Goal: Task Accomplishment & Management: Complete application form

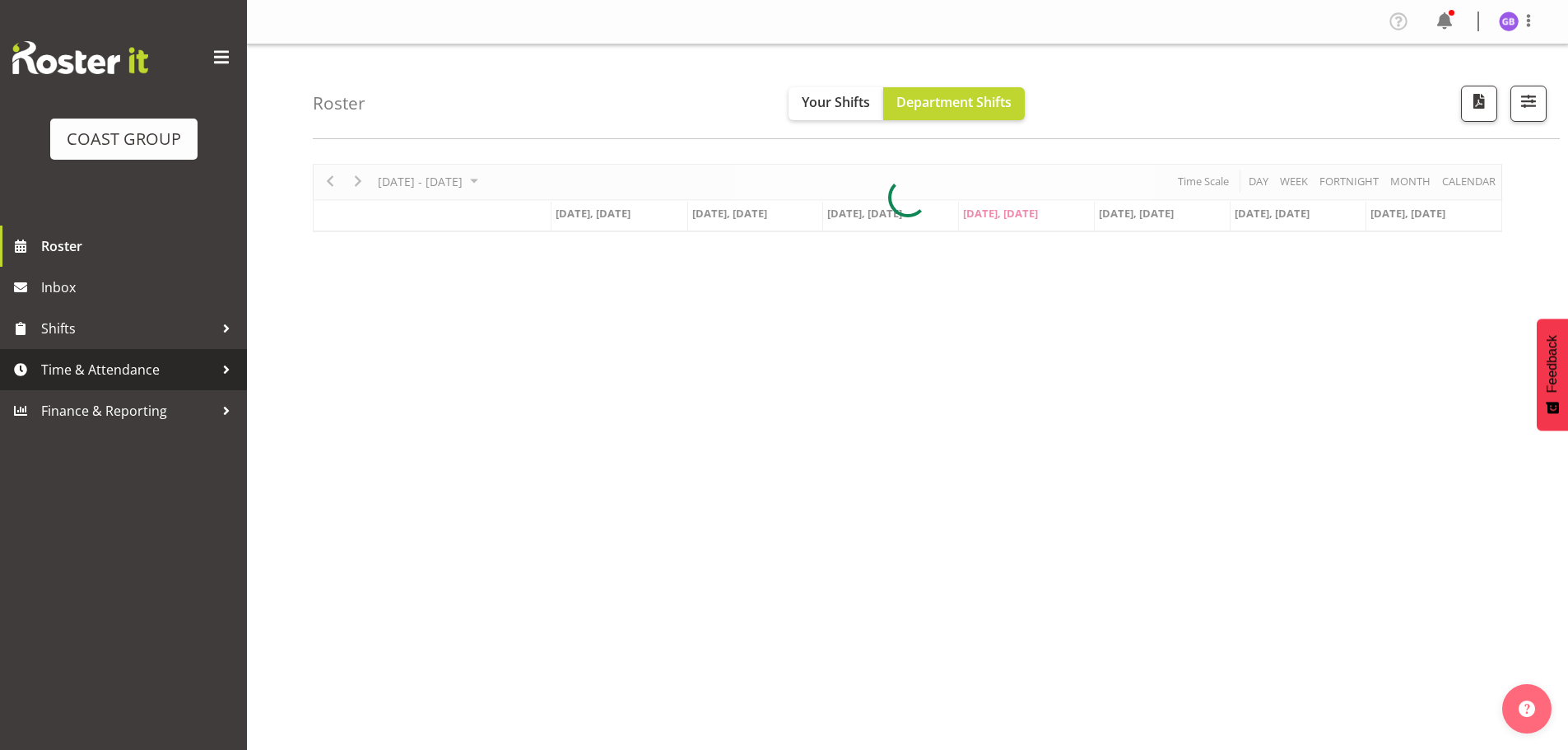
click at [103, 368] on span "Time & Attendance" at bounding box center [128, 370] width 173 height 24
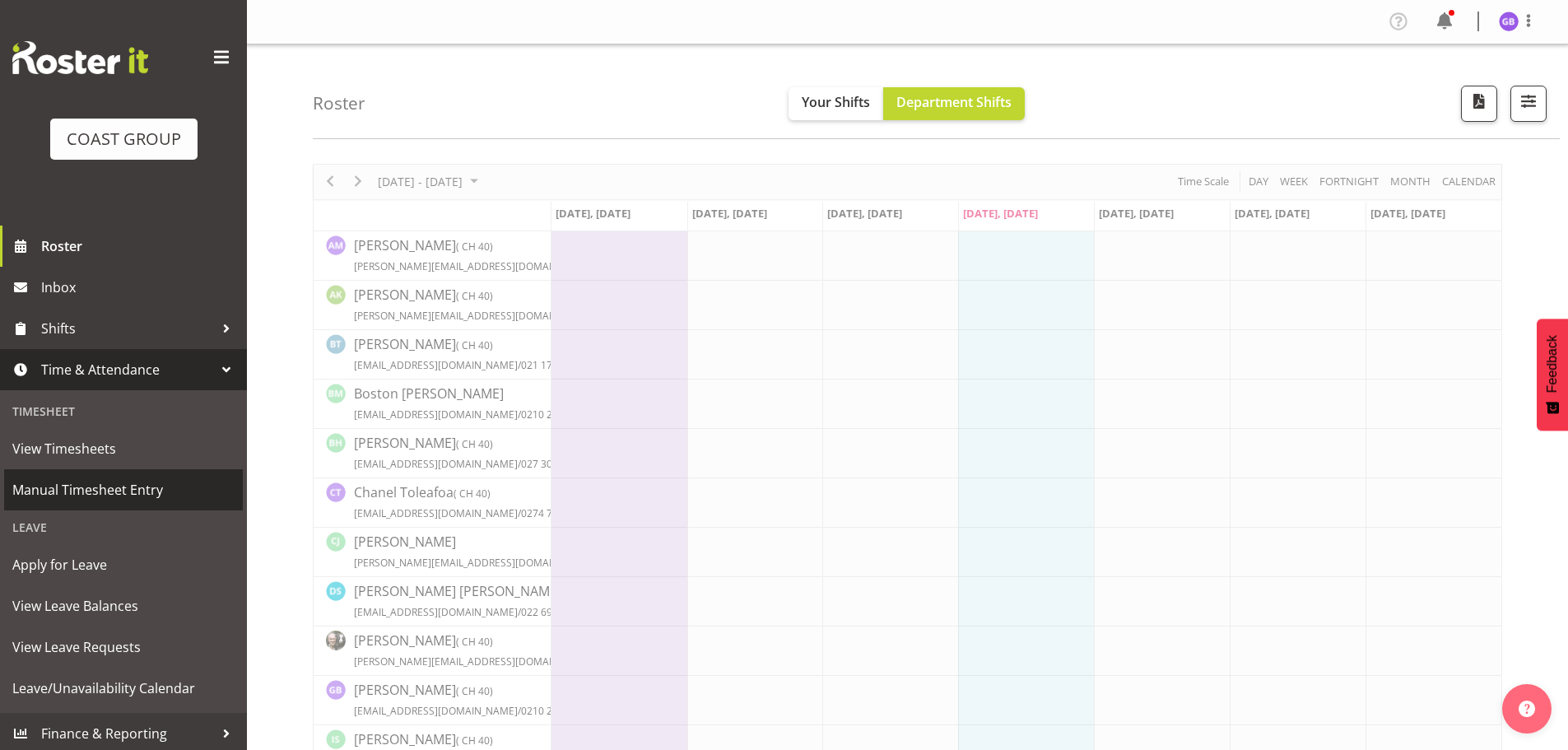
click at [158, 486] on span "Manual Timesheet Entry" at bounding box center [123, 489] width 223 height 24
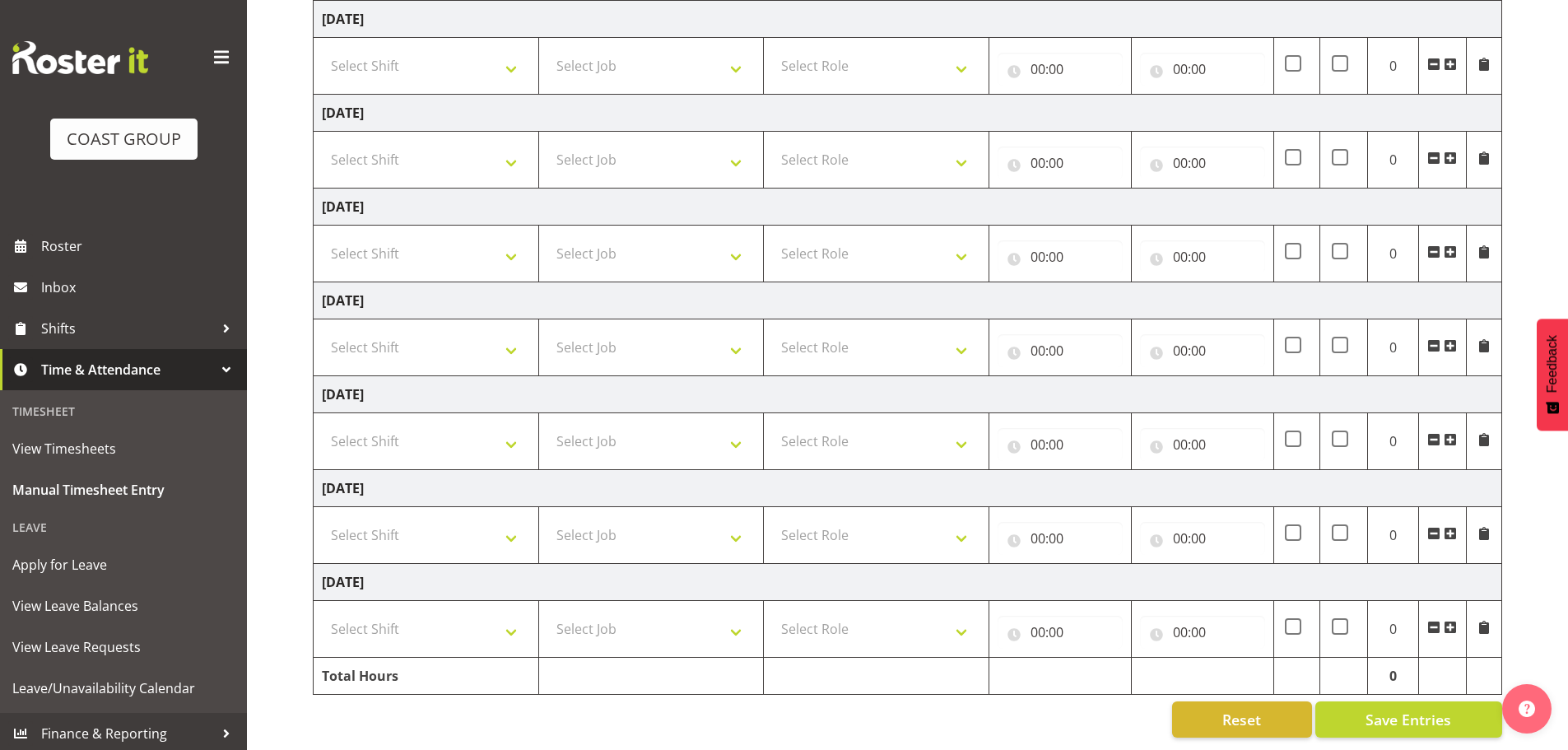
scroll to position [107, 0]
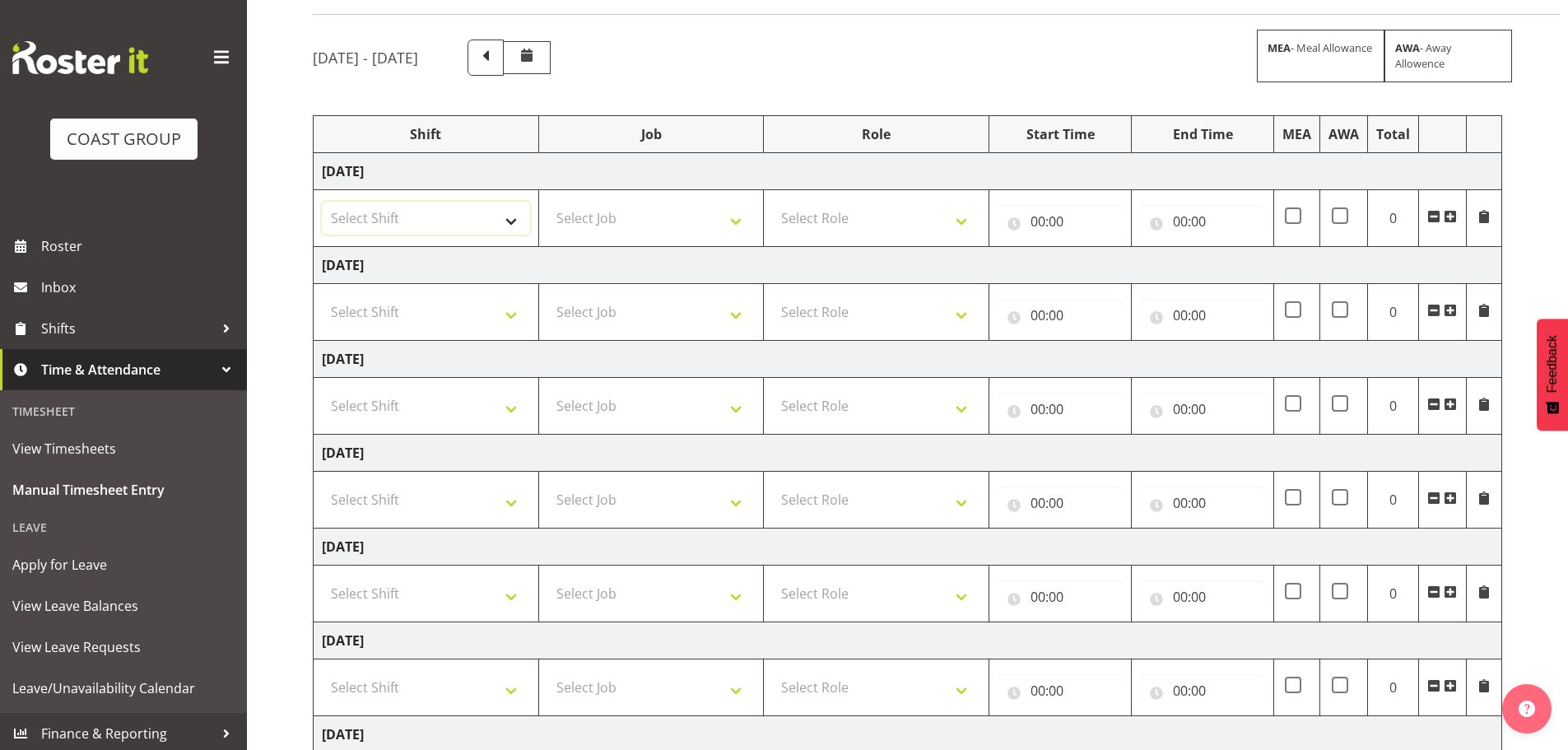
drag, startPoint x: 513, startPoint y: 225, endPoint x: 501, endPoint y: 232, distance: 13.9
click at [513, 226] on select "Select Shift AKL SIGN ADMIN1 (LEAVE ALONE, DONT MAKE INACTIVE) DW ACCOUNT MANAG…" at bounding box center [425, 218] width 208 height 33
select select "16481"
click at [322, 202] on select "Select Shift AKL SIGN ADMIN1 (LEAVE ALONE, DONT MAKE INACTIVE) DW ACCOUNT MANAG…" at bounding box center [425, 218] width 208 height 33
click at [421, 310] on select "Select Shift AKL SIGN ADMIN1 (LEAVE ALONE, DONT MAKE INACTIVE) DW ACCOUNT MANAG…" at bounding box center [425, 312] width 208 height 33
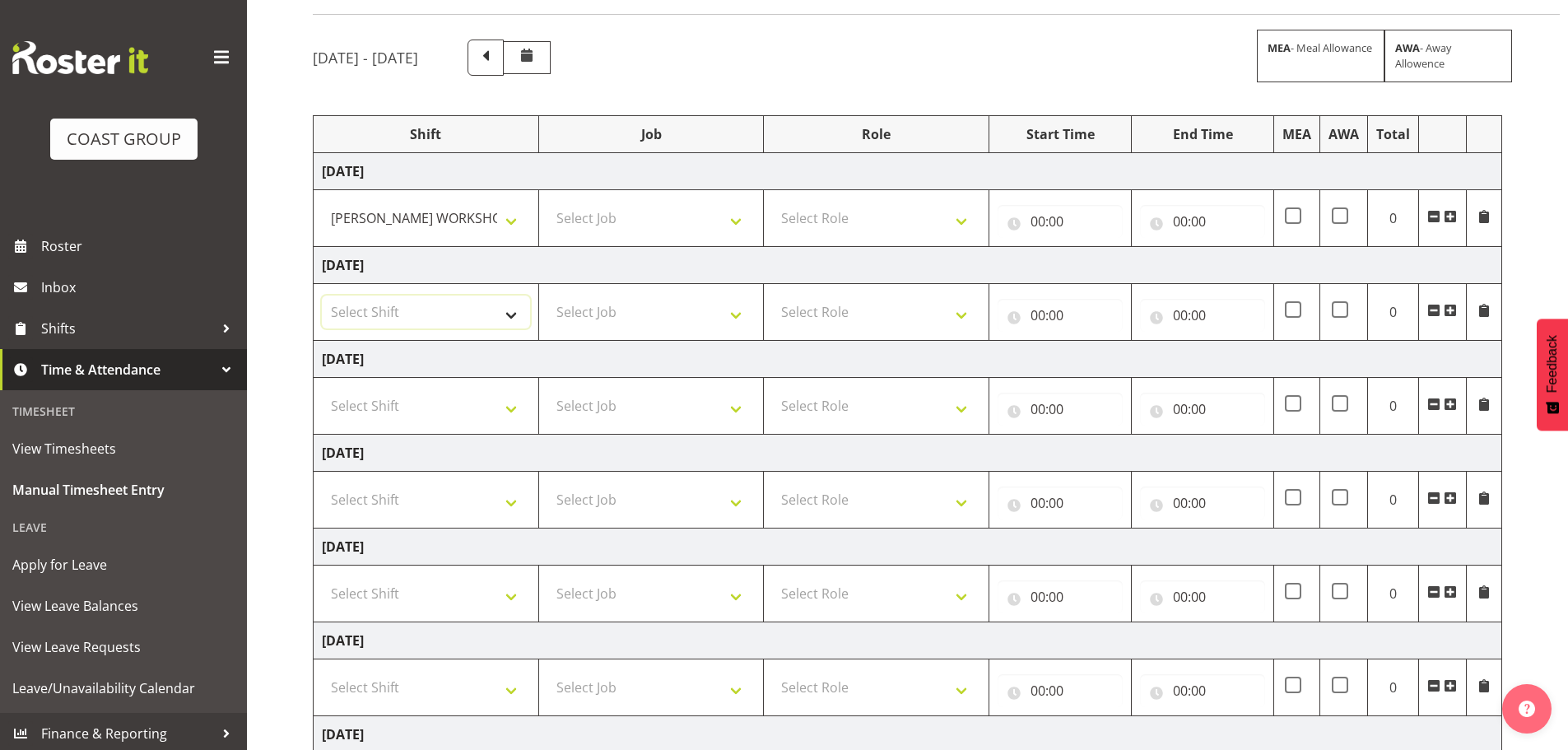
select select "16481"
click at [322, 296] on select "Select Shift AKL SIGN ADMIN1 (LEAVE ALONE, DONT MAKE INACTIVE) DW ACCOUNT MANAG…" at bounding box center [425, 312] width 208 height 33
drag, startPoint x: 411, startPoint y: 409, endPoint x: 415, endPoint y: 421, distance: 12.6
click at [411, 409] on select "Select Shift AKL SIGN ADMIN1 (LEAVE ALONE, DONT MAKE INACTIVE) DW ACCOUNT MANAG…" at bounding box center [425, 406] width 208 height 33
select select "16481"
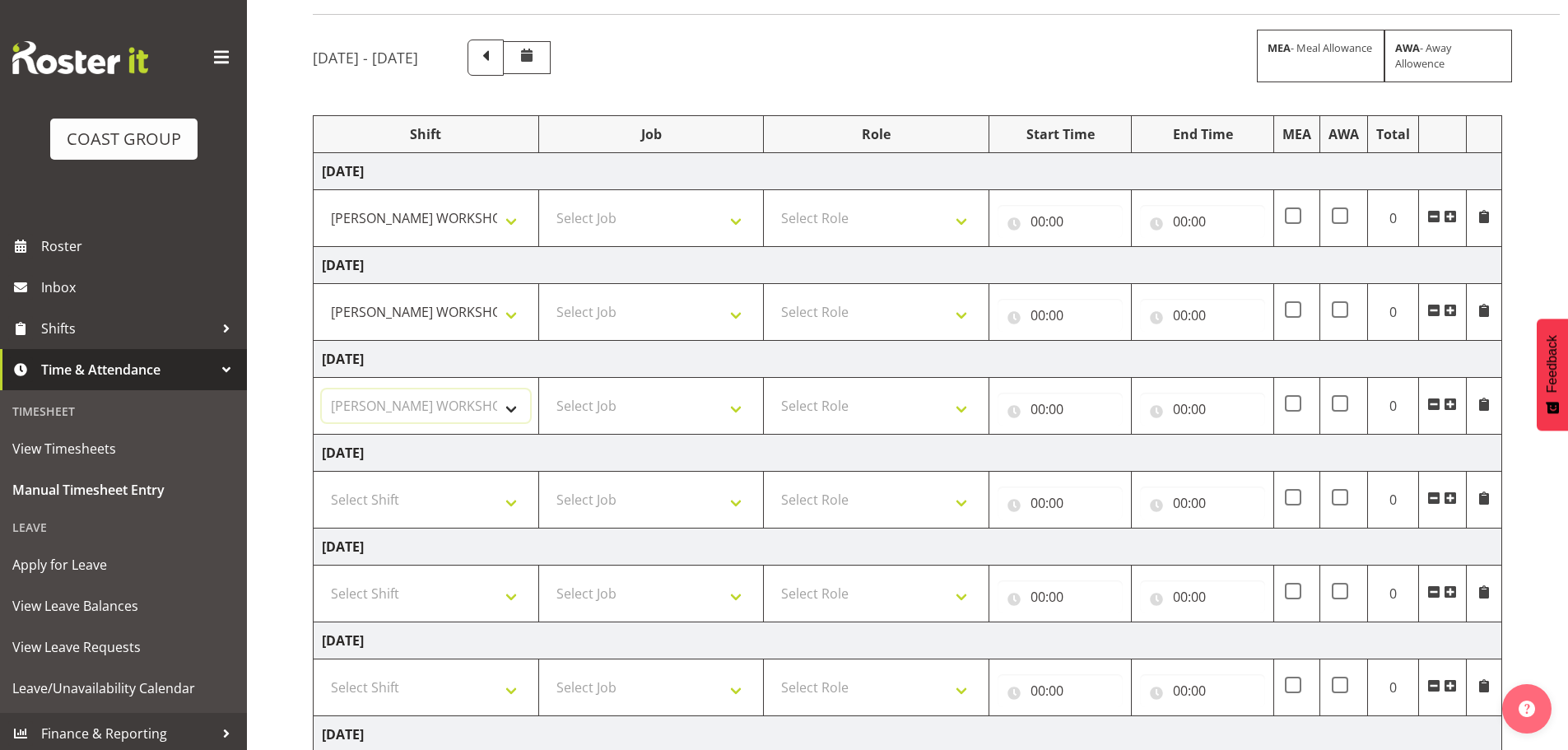
click at [322, 389] on select "Select Shift AKL SIGN ADMIN1 (LEAVE ALONE, DONT MAKE INACTIVE) DW ACCOUNT MANAG…" at bounding box center [425, 406] width 208 height 33
click at [610, 223] on select "Select Job 1 Carlton Events 1 Carlton Hamilton 1 Carlton Wellington 1 EHS WAREH…" at bounding box center [652, 218] width 208 height 33
select select "610"
click at [548, 202] on select "Select Job 1 Carlton Events 1 Carlton Hamilton 1 Carlton Wellington 1 EHS WAREH…" at bounding box center [652, 218] width 208 height 33
click at [602, 299] on select "Select Job 1 Carlton Events 1 Carlton Hamilton 1 Carlton Wellington 1 EHS WAREH…" at bounding box center [652, 312] width 208 height 33
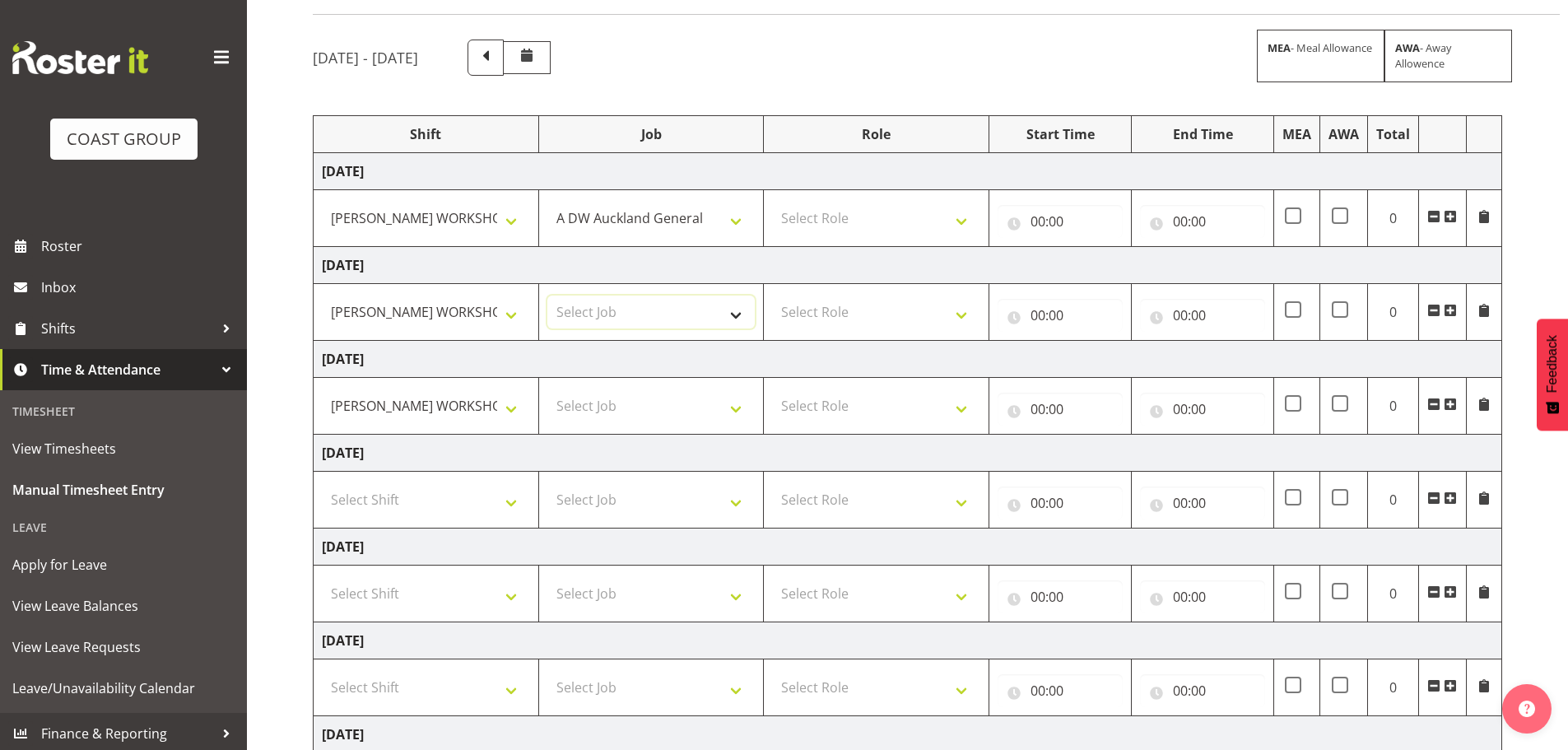
select select "610"
click at [548, 296] on select "Select Job 1 Carlton Events 1 Carlton Hamilton 1 Carlton Wellington 1 EHS WAREH…" at bounding box center [652, 312] width 208 height 33
click at [575, 401] on select "Select Job 1 Carlton Events 1 Carlton Hamilton 1 Carlton Wellington 1 EHS WAREH…" at bounding box center [652, 406] width 208 height 33
select select "610"
click at [548, 389] on select "Select Job 1 Carlton Events 1 Carlton Hamilton 1 Carlton Wellington 1 EHS WAREH…" at bounding box center [652, 406] width 208 height 33
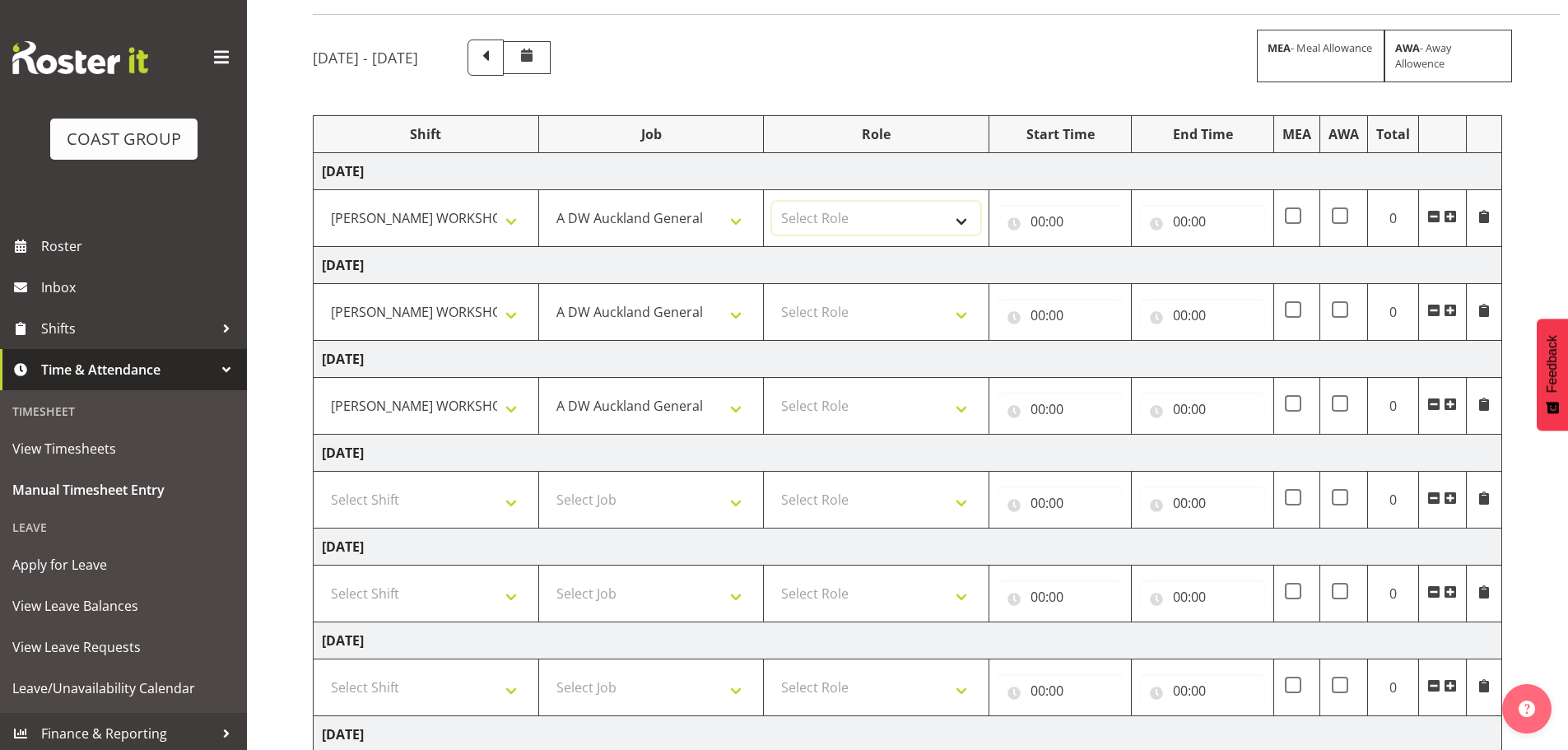
click at [839, 216] on select "Select Role SIGN SHOP" at bounding box center [876, 218] width 208 height 33
select select "541"
click at [772, 202] on select "Select Role SIGN SHOP" at bounding box center [876, 218] width 208 height 33
drag, startPoint x: 834, startPoint y: 312, endPoint x: 837, endPoint y: 325, distance: 13.3
click at [834, 313] on select "Select Role SIGN SHOP" at bounding box center [876, 312] width 208 height 33
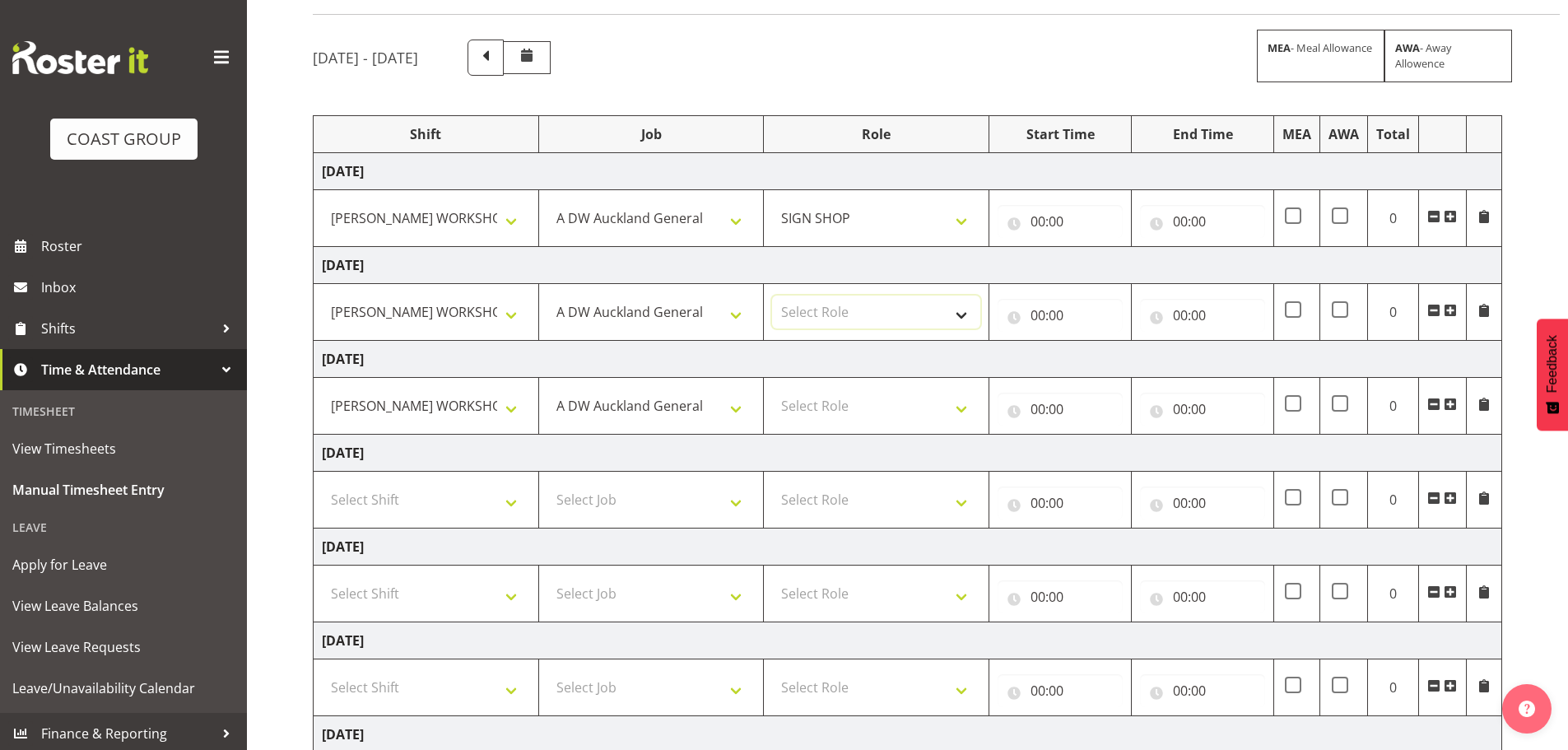
select select "541"
click at [772, 296] on select "Select Role SIGN SHOP" at bounding box center [876, 312] width 208 height 33
drag, startPoint x: 850, startPoint y: 411, endPoint x: 854, endPoint y: 422, distance: 11.7
click at [850, 411] on select "Select Role SIGN SHOP" at bounding box center [876, 406] width 208 height 33
select select "541"
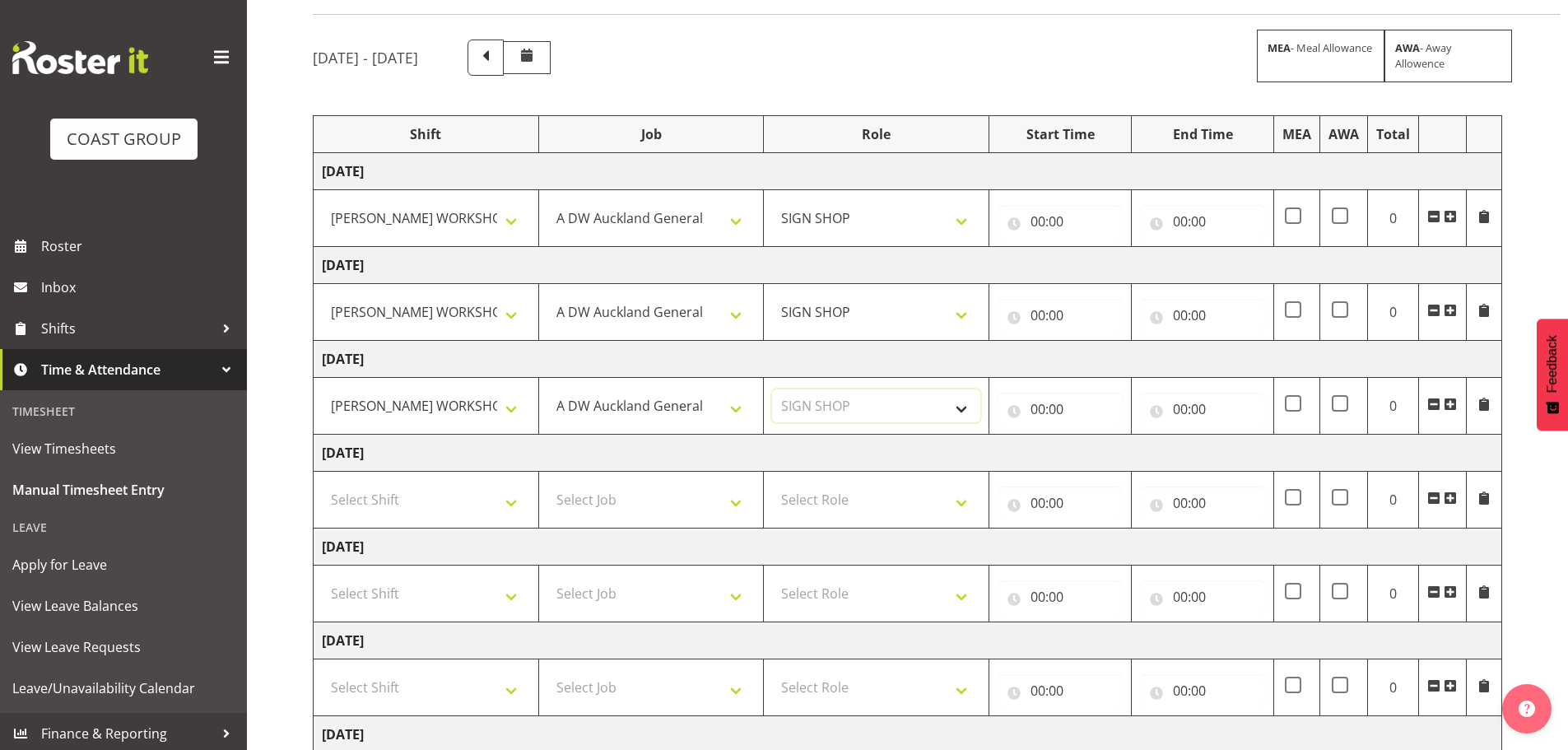
click at [772, 389] on select "Select Role SIGN SHOP" at bounding box center [876, 406] width 208 height 33
click at [1036, 222] on input "00:00" at bounding box center [1060, 221] width 125 height 33
click at [1107, 267] on select "00 01 02 03 04 05 06 07 08 09 10 11 12 13 14 15 16 17 18 19 20 21 22 23" at bounding box center [1109, 264] width 37 height 33
select select "8"
click at [1091, 248] on select "00 01 02 03 04 05 06 07 08 09 10 11 12 13 14 15 16 17 18 19 20 21 22 23" at bounding box center [1109, 264] width 37 height 33
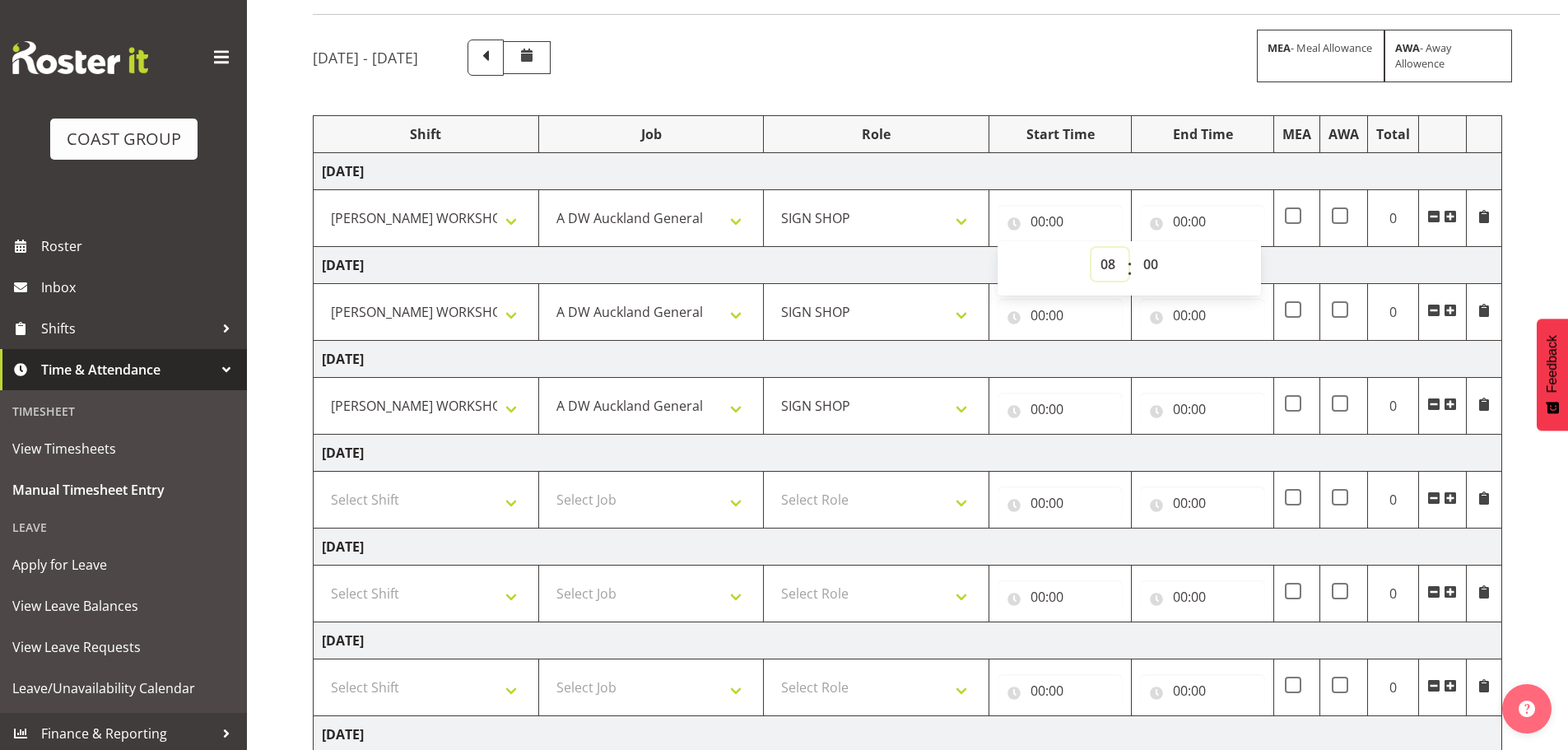
type input "08:00"
click at [1042, 311] on input "00:00" at bounding box center [1060, 316] width 125 height 33
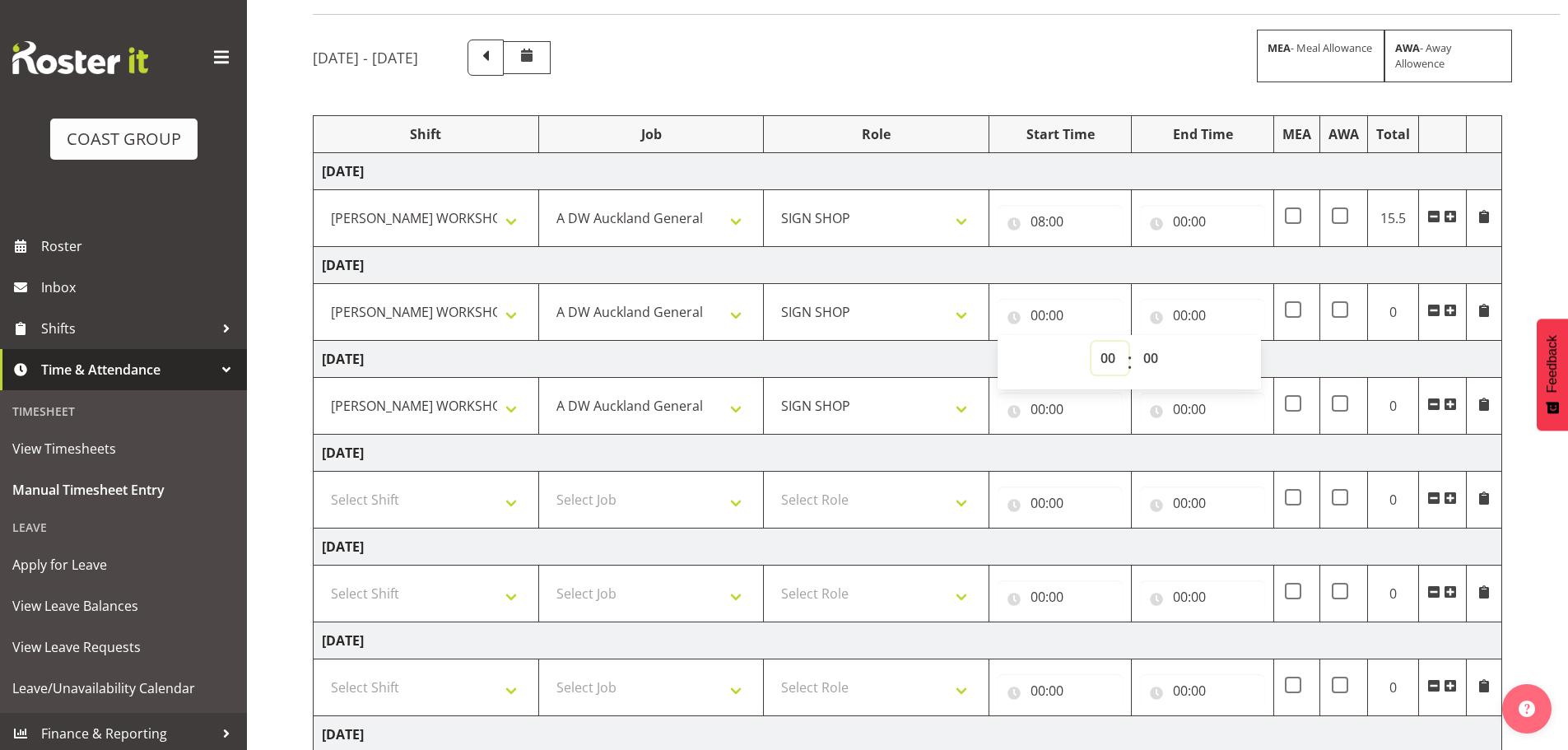
drag, startPoint x: 1108, startPoint y: 361, endPoint x: 1113, endPoint y: 386, distance: 25.5
click at [1108, 361] on select "00 01 02 03 04 05 06 07 08 09 10 11 12 13 14 15 16 17 18 19 20 21 22 23" at bounding box center [1109, 358] width 37 height 33
select select "8"
click at [1091, 342] on select "00 01 02 03 04 05 06 07 08 09 10 11 12 13 14 15 16 17 18 19 20 21 22 23" at bounding box center [1109, 358] width 37 height 33
type input "08:00"
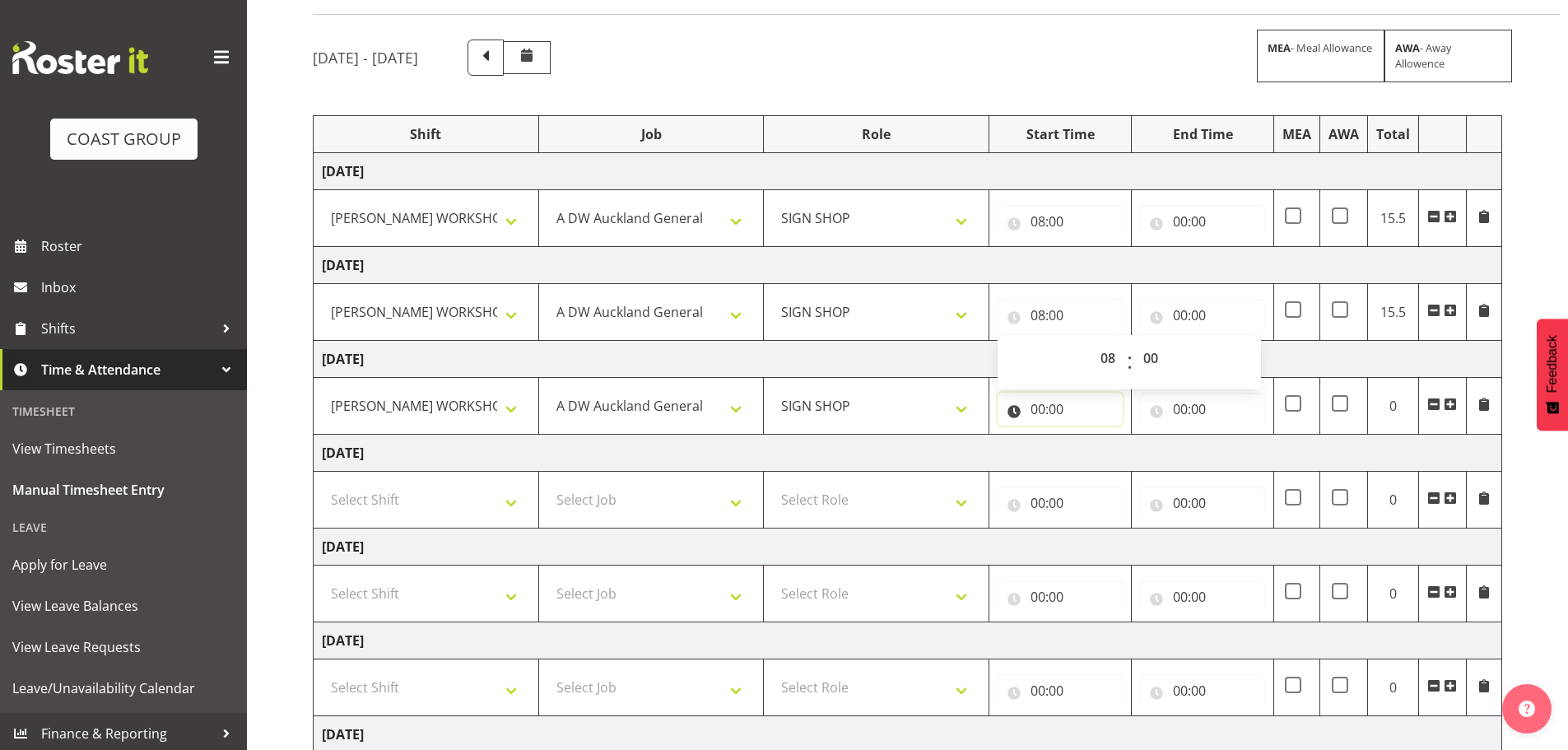
click at [1035, 408] on input "00:00" at bounding box center [1060, 409] width 125 height 33
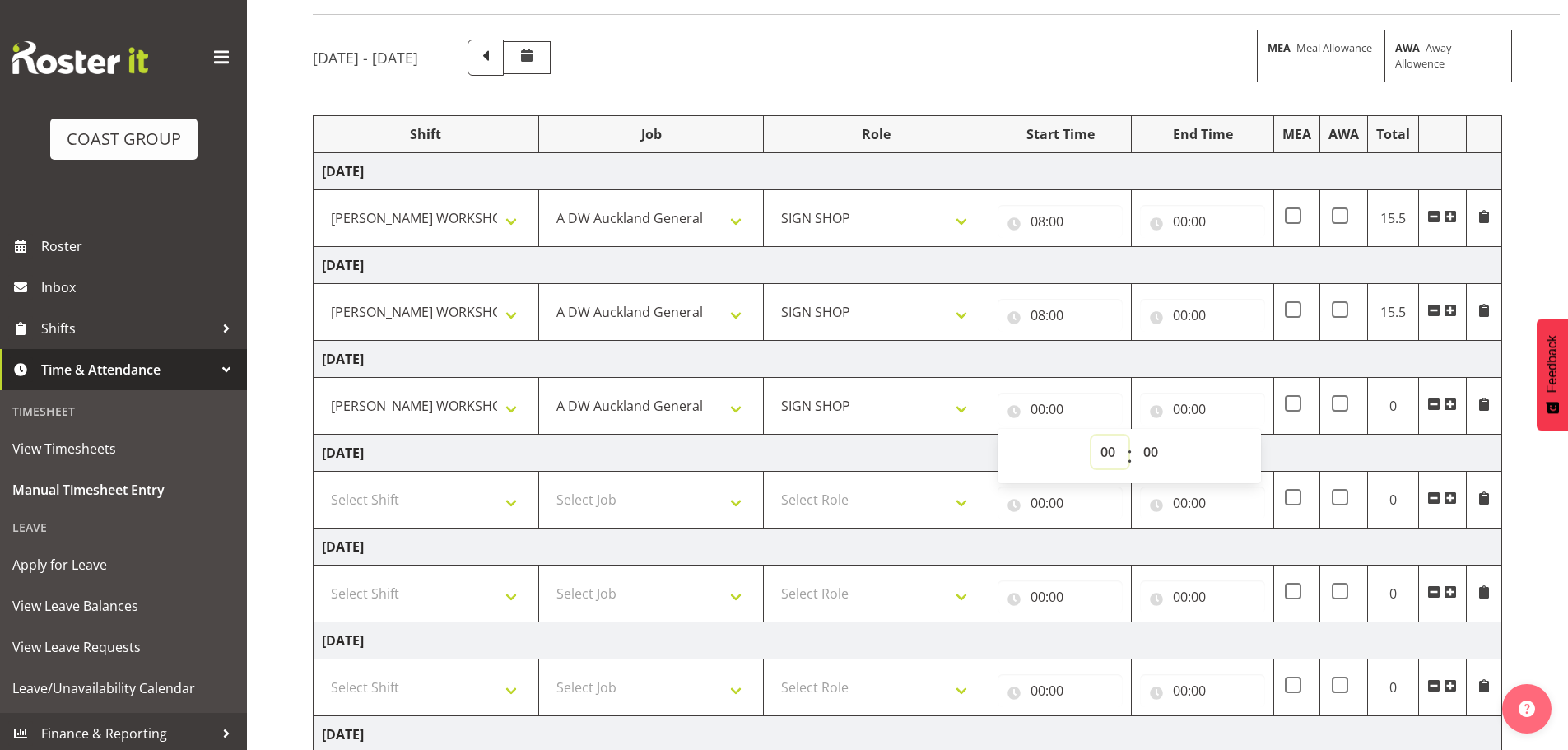
drag, startPoint x: 1102, startPoint y: 453, endPoint x: 1102, endPoint y: 444, distance: 9.0
click at [1102, 453] on select "00 01 02 03 04 05 06 07 08 09 10 11 12 13 14 15 16 17 18 19 20 21 22 23" at bounding box center [1109, 452] width 37 height 33
select select "8"
click at [1091, 435] on select "00 01 02 03 04 05 06 07 08 09 10 11 12 13 14 15 16 17 18 19 20 21 22 23" at bounding box center [1109, 452] width 37 height 33
type input "08:00"
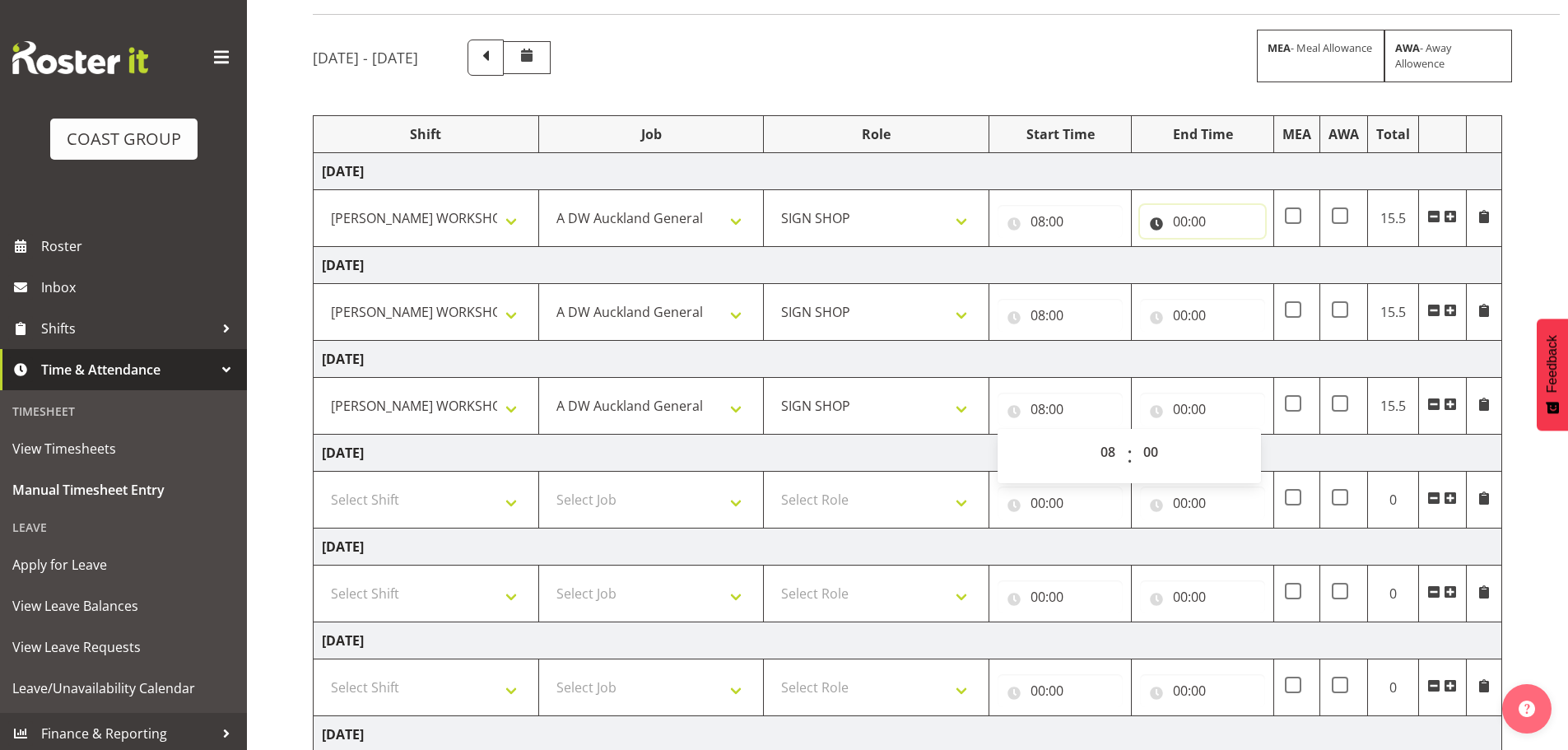
click at [1180, 224] on input "00:00" at bounding box center [1202, 221] width 125 height 33
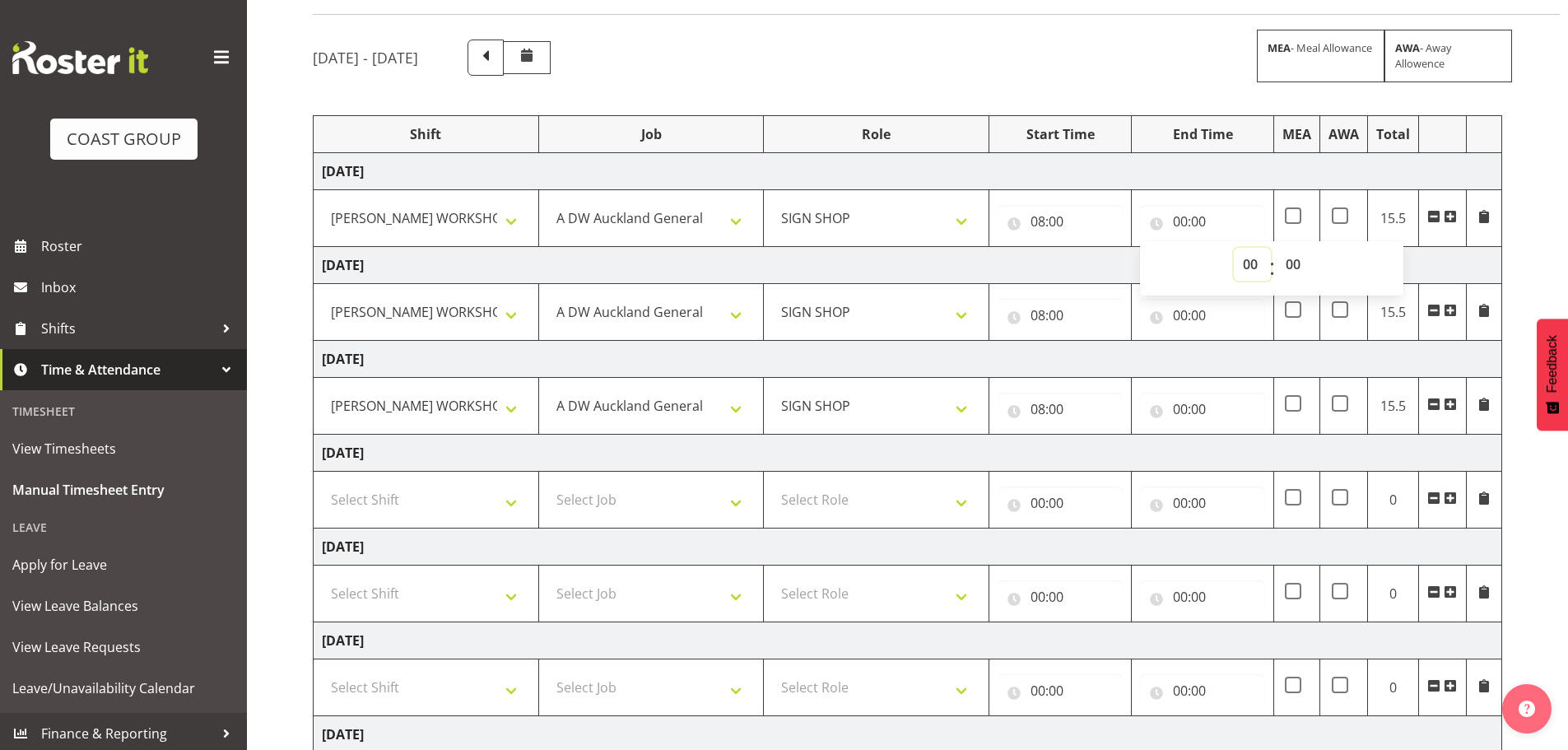
drag, startPoint x: 1245, startPoint y: 264, endPoint x: 1234, endPoint y: 261, distance: 11.4
click at [1245, 264] on select "00 01 02 03 04 05 06 07 08 09 10 11 12 13 14 15 16 17 18 19 20 21 22 23" at bounding box center [1253, 264] width 37 height 33
select select "17"
click at [1235, 248] on select "00 01 02 03 04 05 06 07 08 09 10 11 12 13 14 15 16 17 18 19 20 21 22 23" at bounding box center [1253, 264] width 37 height 33
type input "17:00"
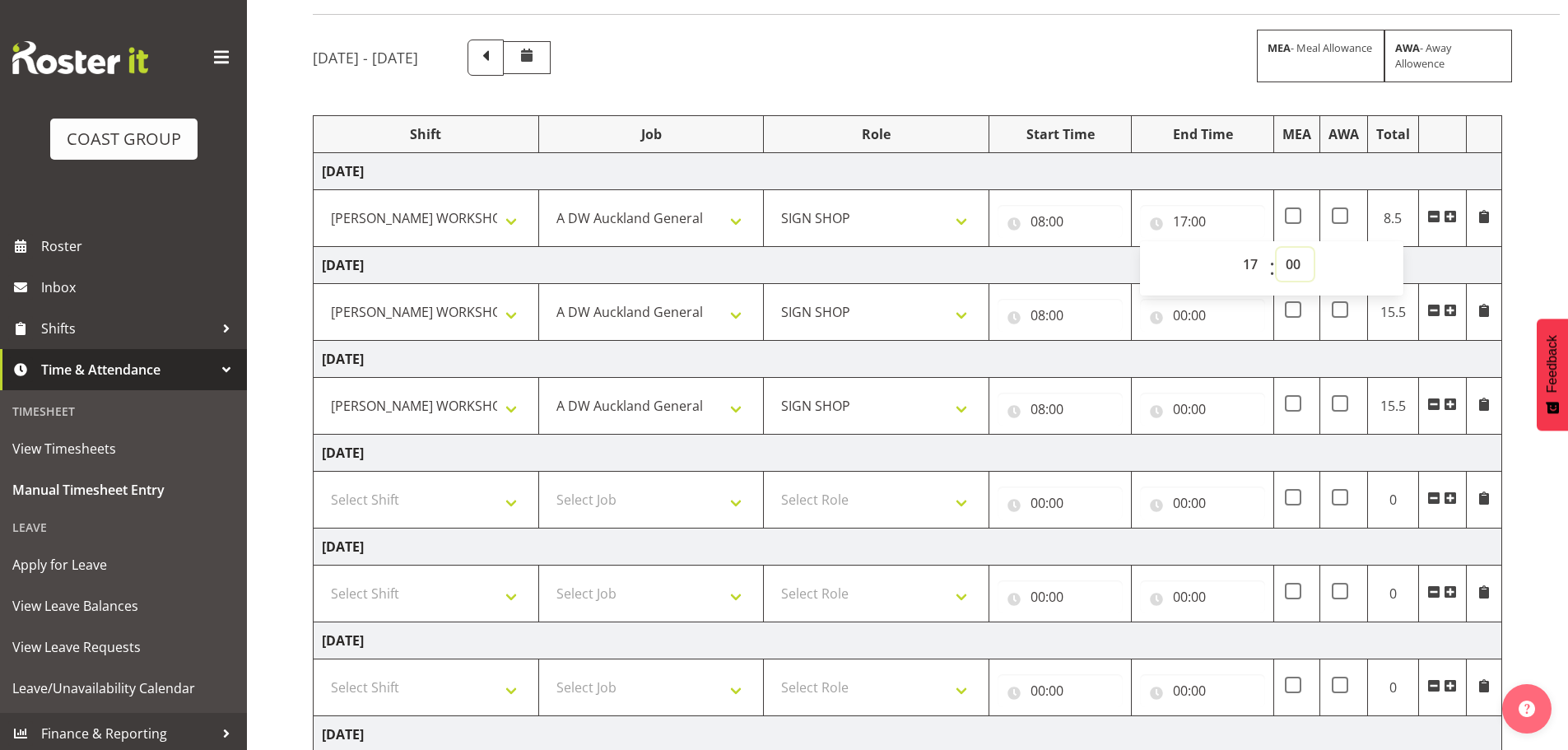
click at [1295, 265] on select "00 01 02 03 04 05 06 07 08 09 10 11 12 13 14 15 16 17 18 19 20 21 22 23 24 25 2…" at bounding box center [1295, 264] width 37 height 33
select select "30"
click at [1277, 248] on select "00 01 02 03 04 05 06 07 08 09 10 11 12 13 14 15 16 17 18 19 20 21 22 23 24 25 2…" at bounding box center [1295, 264] width 37 height 33
type input "17:30"
click at [1183, 315] on input "00:00" at bounding box center [1202, 316] width 125 height 33
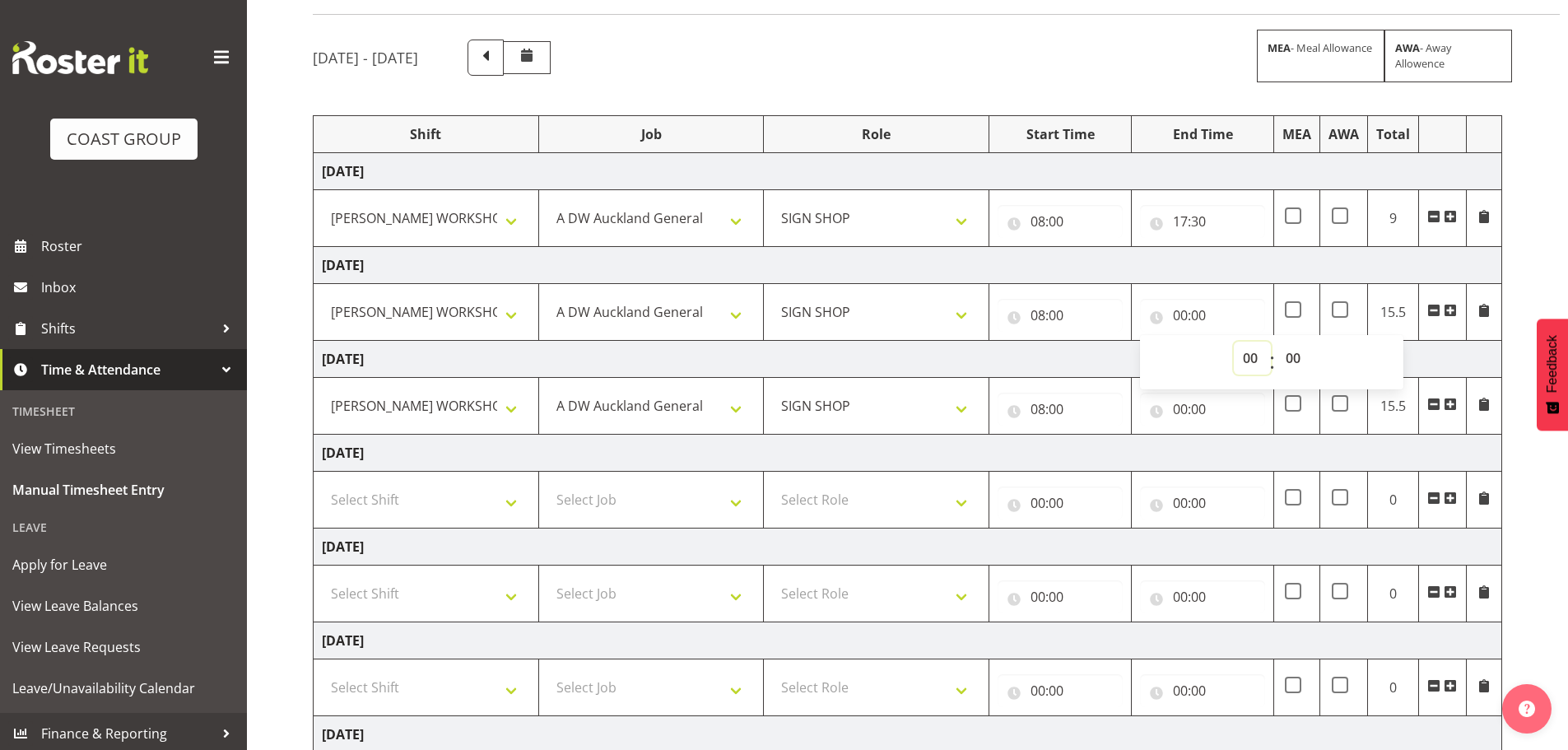
click at [1252, 359] on select "00 01 02 03 04 05 06 07 08 09 10 11 12 13 14 15 16 17 18 19 20 21 22 23" at bounding box center [1253, 358] width 37 height 33
select select "16"
click at [1235, 342] on select "00 01 02 03 04 05 06 07 08 09 10 11 12 13 14 15 16 17 18 19 20 21 22 23" at bounding box center [1253, 358] width 37 height 33
type input "16:00"
click at [1290, 361] on select "00 01 02 03 04 05 06 07 08 09 10 11 12 13 14 15 16 17 18 19 20 21 22 23 24 25 2…" at bounding box center [1295, 358] width 37 height 33
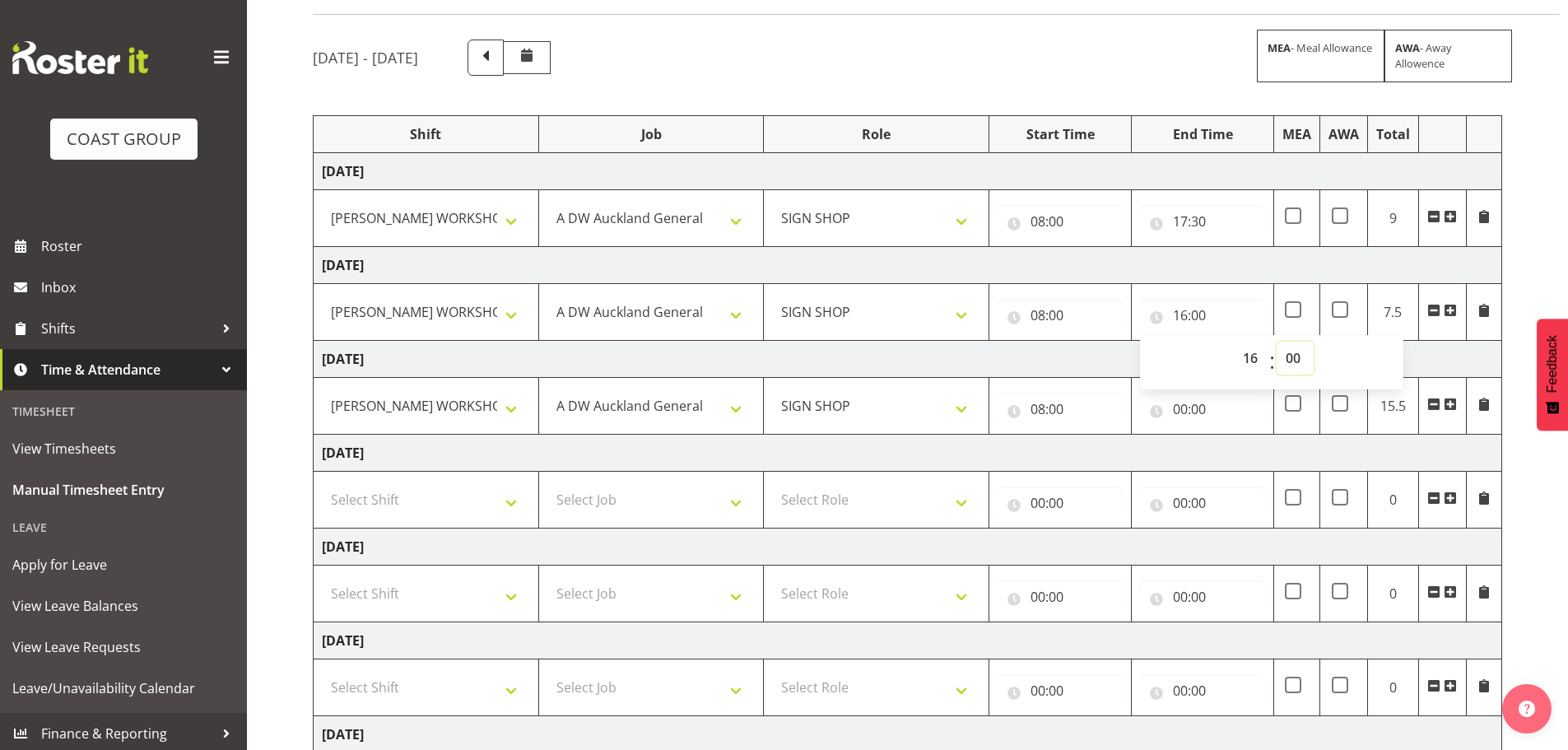
select select "30"
click at [1277, 342] on select "00 01 02 03 04 05 06 07 08 09 10 11 12 13 14 15 16 17 18 19 20 21 22 23 24 25 2…" at bounding box center [1295, 358] width 37 height 33
type input "16:30"
click at [1183, 410] on input "00:00" at bounding box center [1202, 409] width 125 height 33
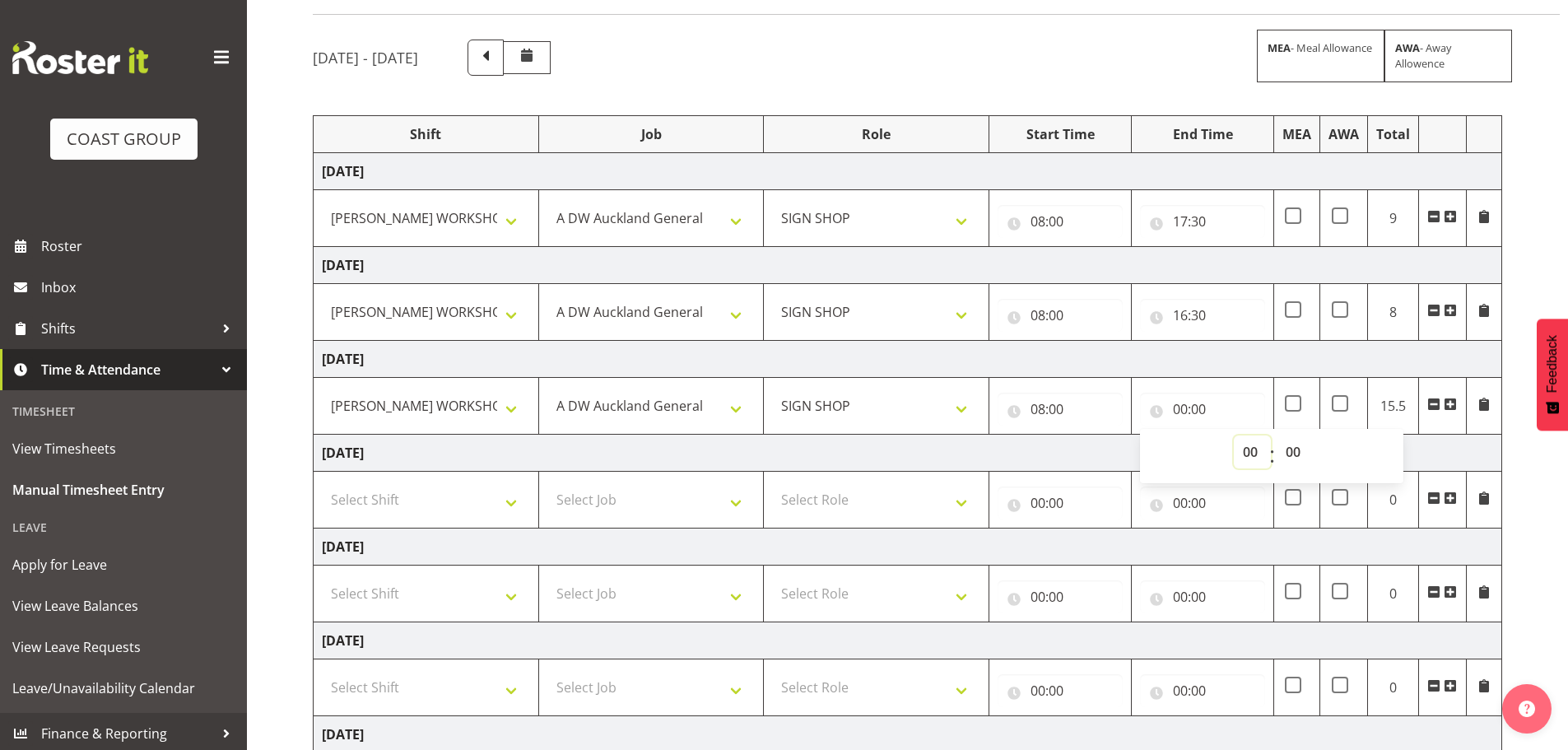
click at [1255, 449] on select "00 01 02 03 04 05 06 07 08 09 10 11 12 13 14 15 16 17 18 19 20 21 22 23" at bounding box center [1253, 452] width 37 height 33
select select "16"
click at [1235, 435] on select "00 01 02 03 04 05 06 07 08 09 10 11 12 13 14 15 16 17 18 19 20 21 22 23" at bounding box center [1253, 452] width 37 height 33
type input "16:00"
drag, startPoint x: 1291, startPoint y: 448, endPoint x: 1298, endPoint y: 436, distance: 13.9
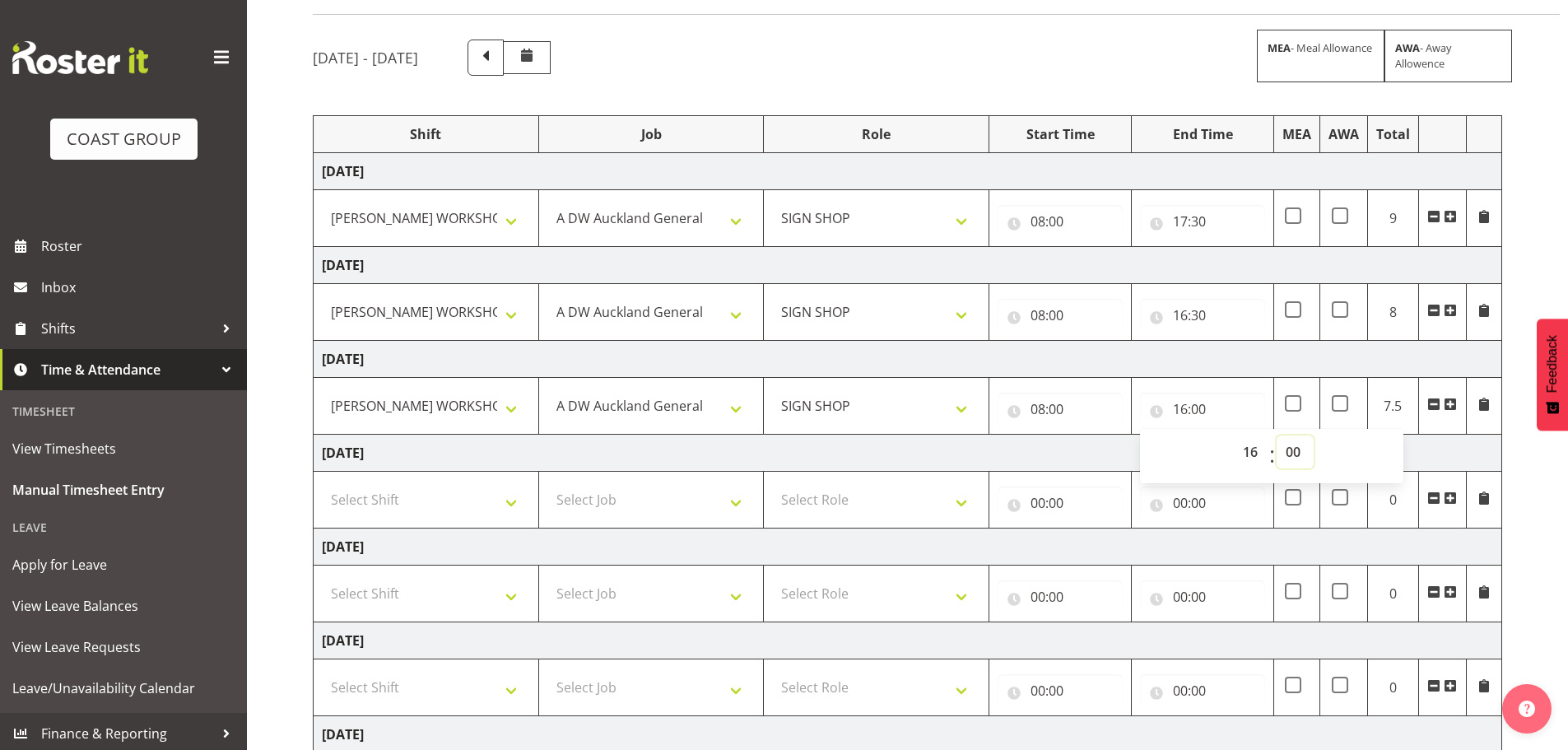
click at [1291, 447] on select "00 01 02 03 04 05 06 07 08 09 10 11 12 13 14 15 16 17 18 19 20 21 22 23 24 25 2…" at bounding box center [1295, 452] width 37 height 33
select select "30"
click at [1277, 435] on select "00 01 02 03 04 05 06 07 08 09 10 11 12 13 14 15 16 17 18 19 20 21 22 23 24 25 2…" at bounding box center [1295, 452] width 37 height 33
type input "16:30"
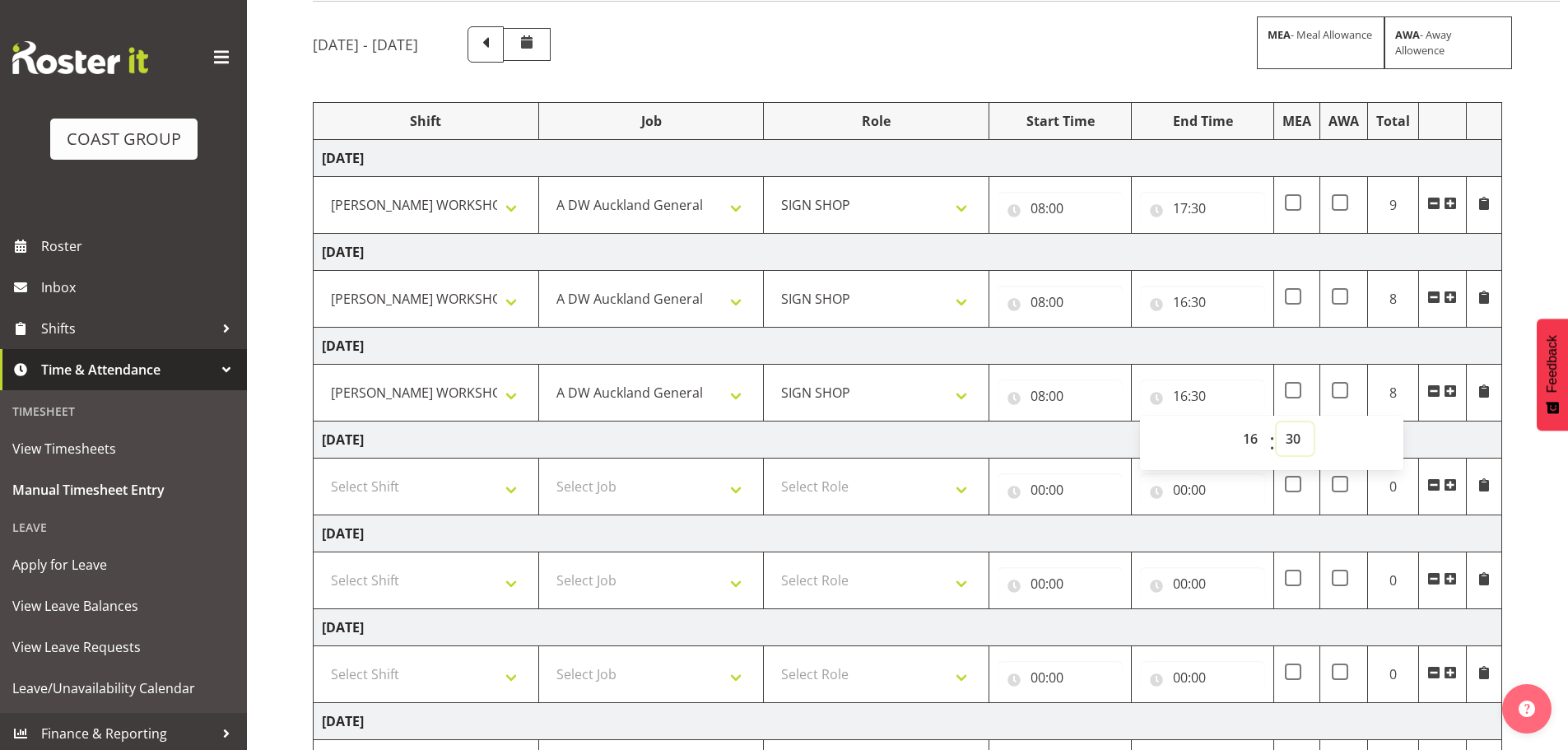
scroll to position [271, 0]
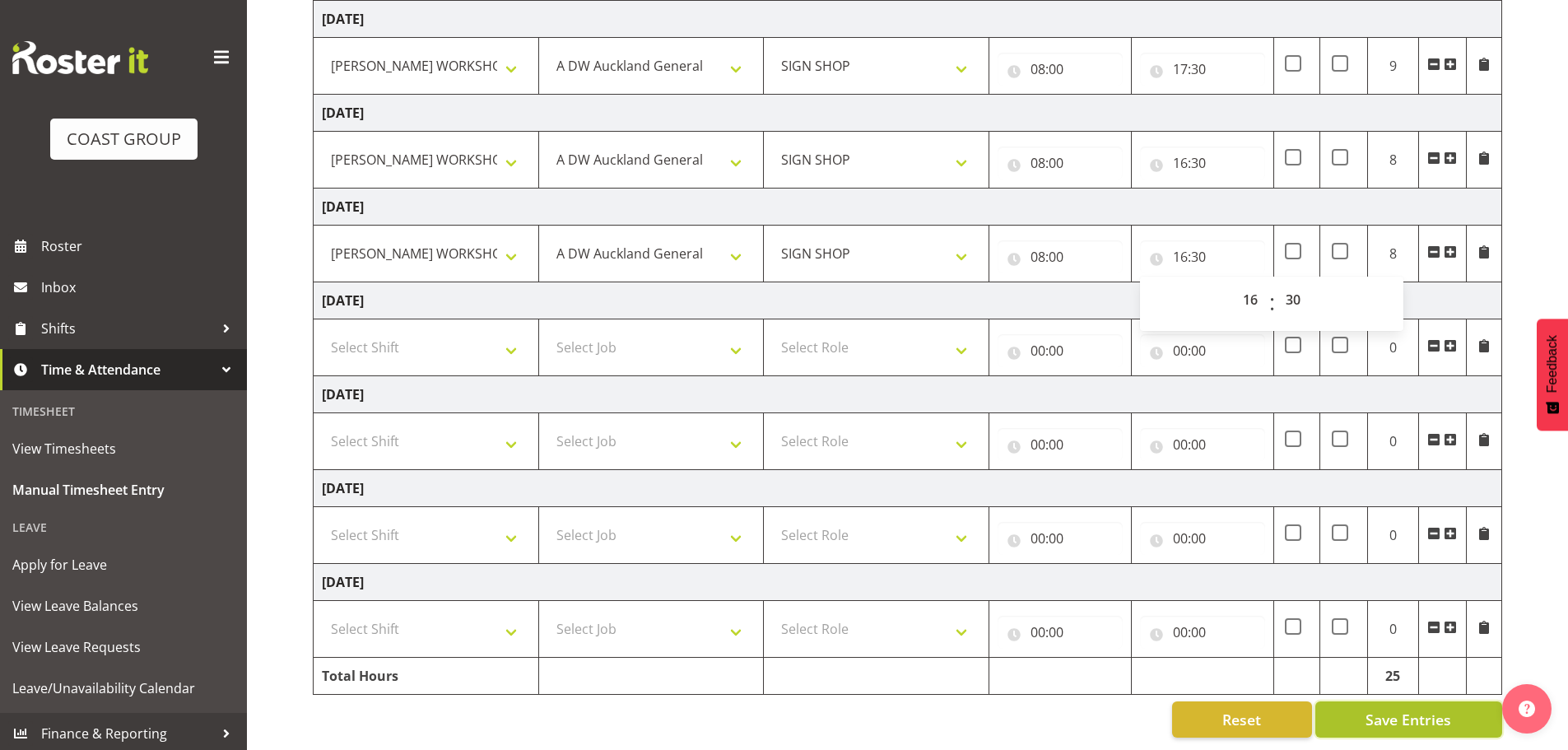
click at [1420, 709] on span "Save Entries" at bounding box center [1408, 720] width 86 height 22
